Goal: Navigation & Orientation: Go to known website

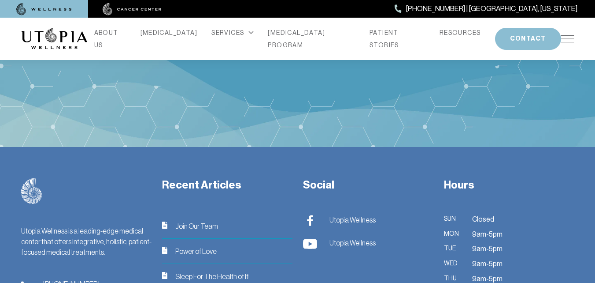
scroll to position [3494, 0]
click at [311, 215] on img at bounding box center [310, 220] width 14 height 11
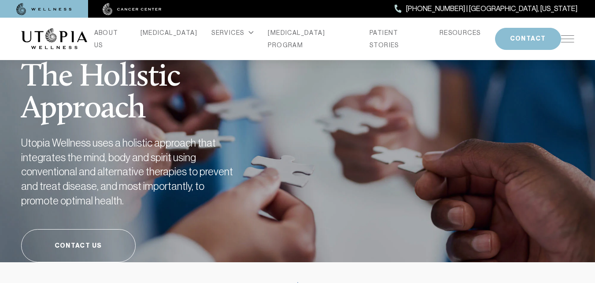
scroll to position [3671, 0]
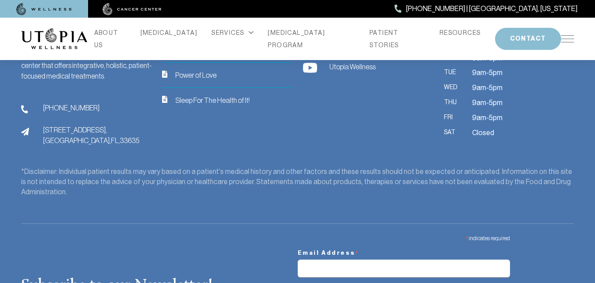
copy link "Utopia Wellness"
drag, startPoint x: 92, startPoint y: 268, endPoint x: 41, endPoint y: 267, distance: 51.1
